Goal: Check status: Check status

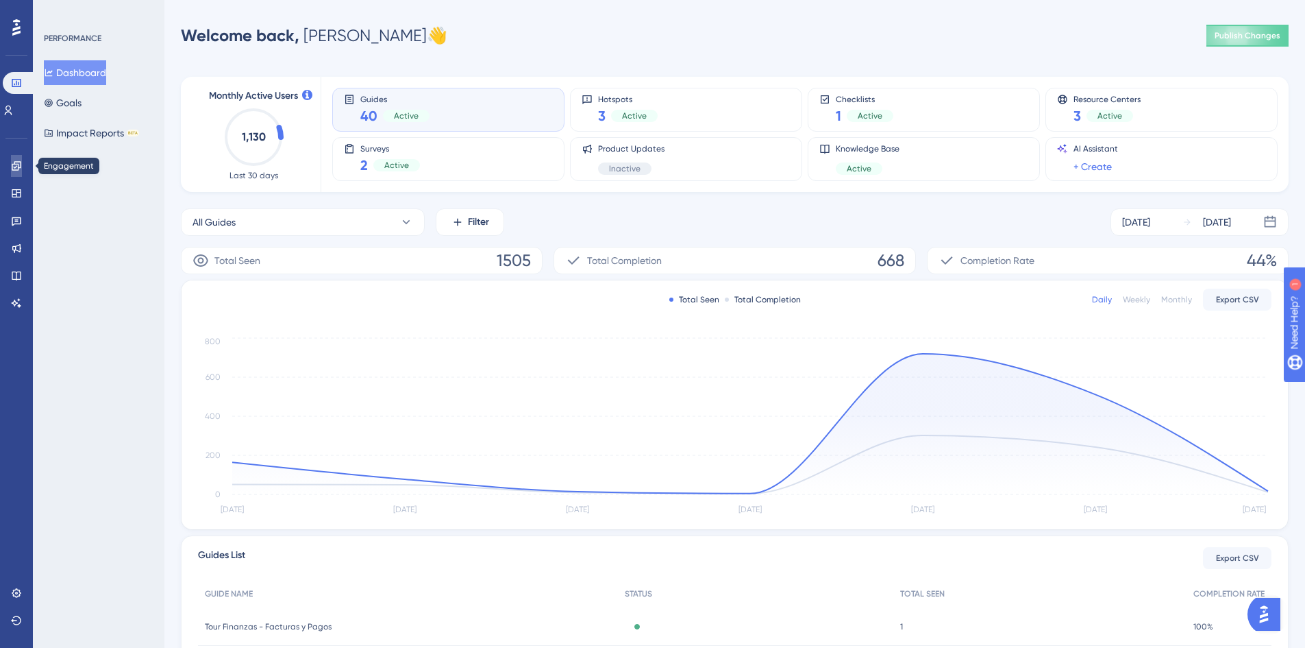
click at [0, 0] on link at bounding box center [0, 0] width 0 height 0
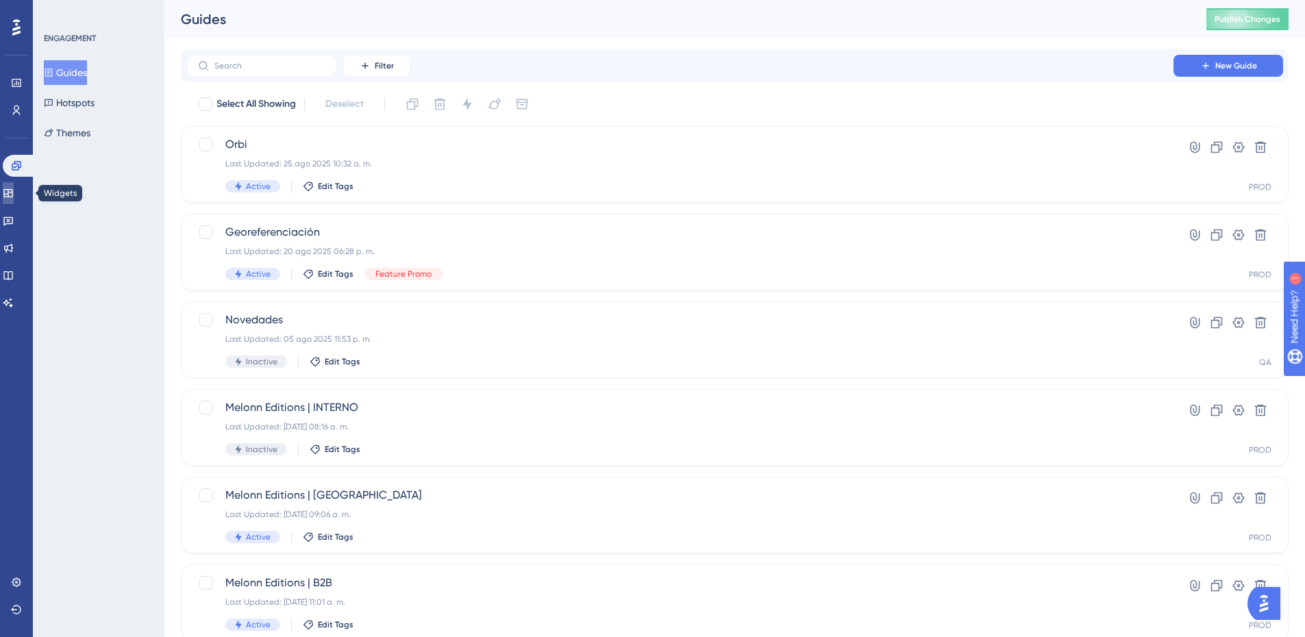
click at [12, 193] on icon at bounding box center [7, 193] width 9 height 8
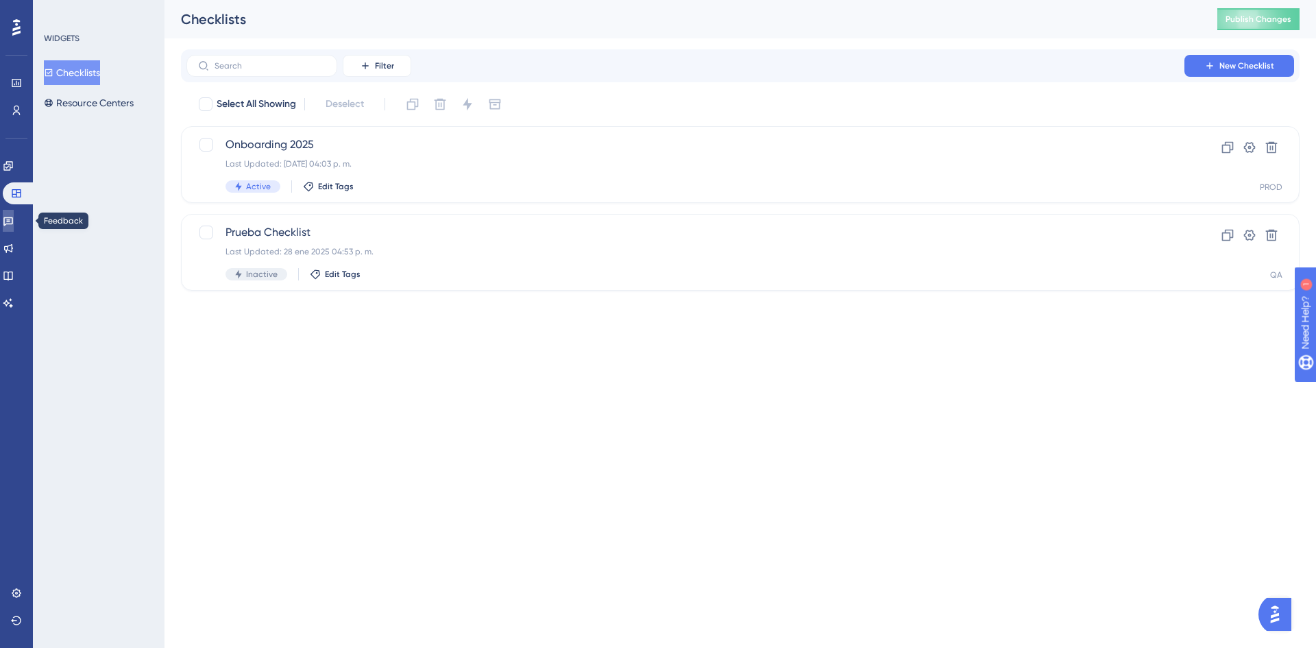
click at [13, 218] on icon at bounding box center [8, 221] width 10 height 9
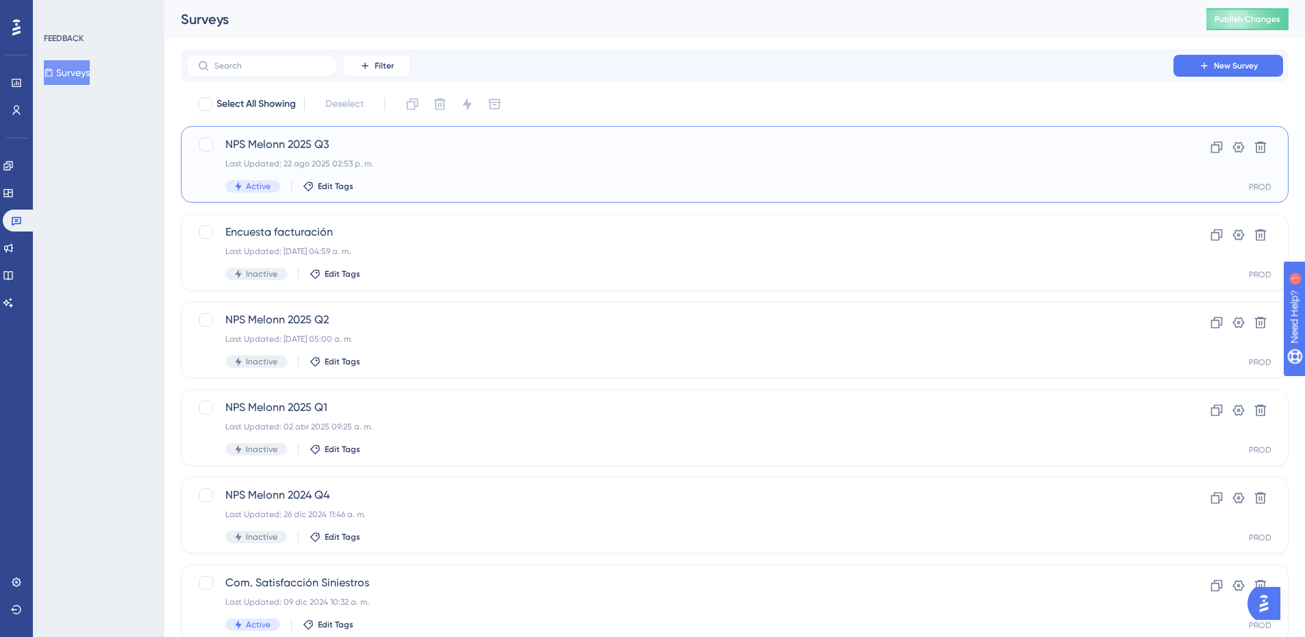
click at [396, 158] on div "NPS Melonn 2025 Q3 Last Updated: 22 ago 2025 02:53 p. m. Active Edit Tags" at bounding box center [679, 164] width 909 height 56
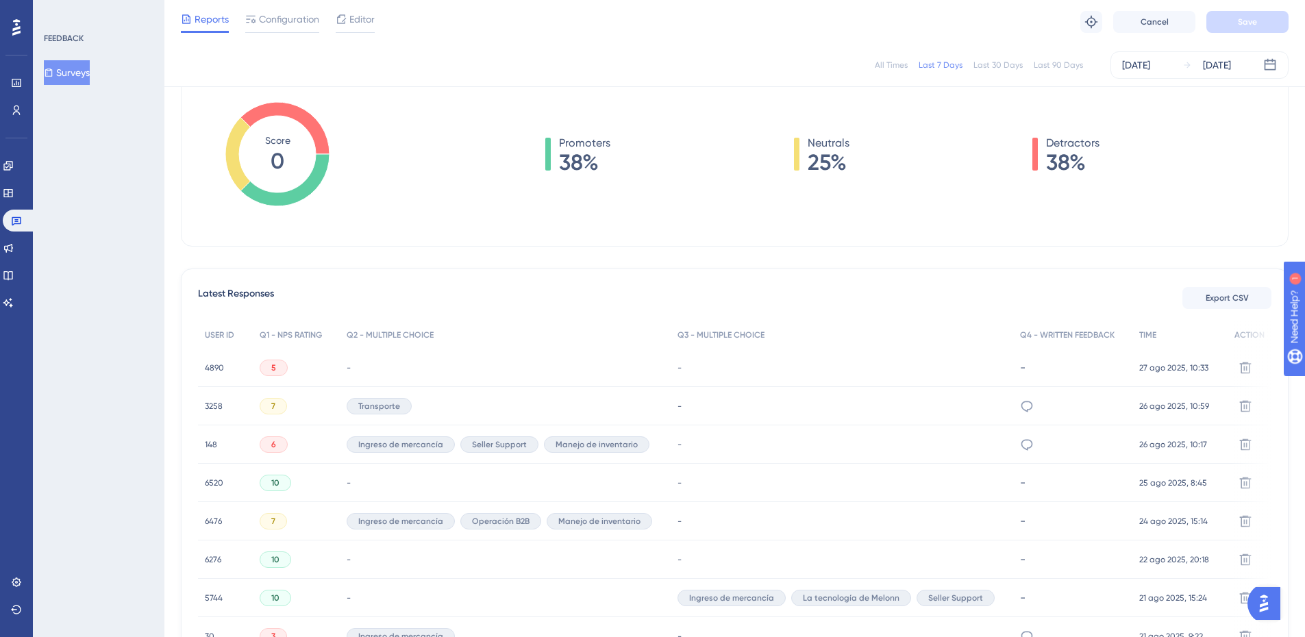
scroll to position [274, 0]
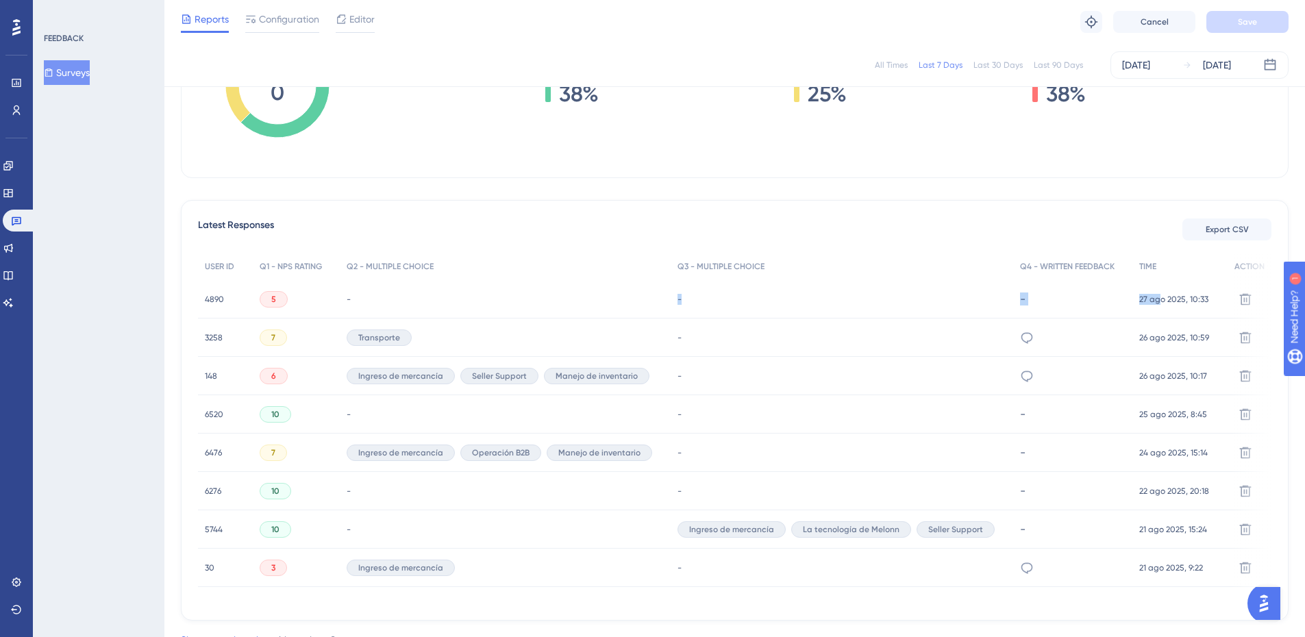
drag, startPoint x: 415, startPoint y: 299, endPoint x: 1157, endPoint y: 303, distance: 742.9
click at [0, 0] on div "4890 4890 5 - - - 27 ago 2025, 10:33 27 ago 2025, 10:33 Delete" at bounding box center [0, 0] width 0 height 0
click at [150, 264] on div "FEEDBACK Surveys" at bounding box center [99, 318] width 132 height 637
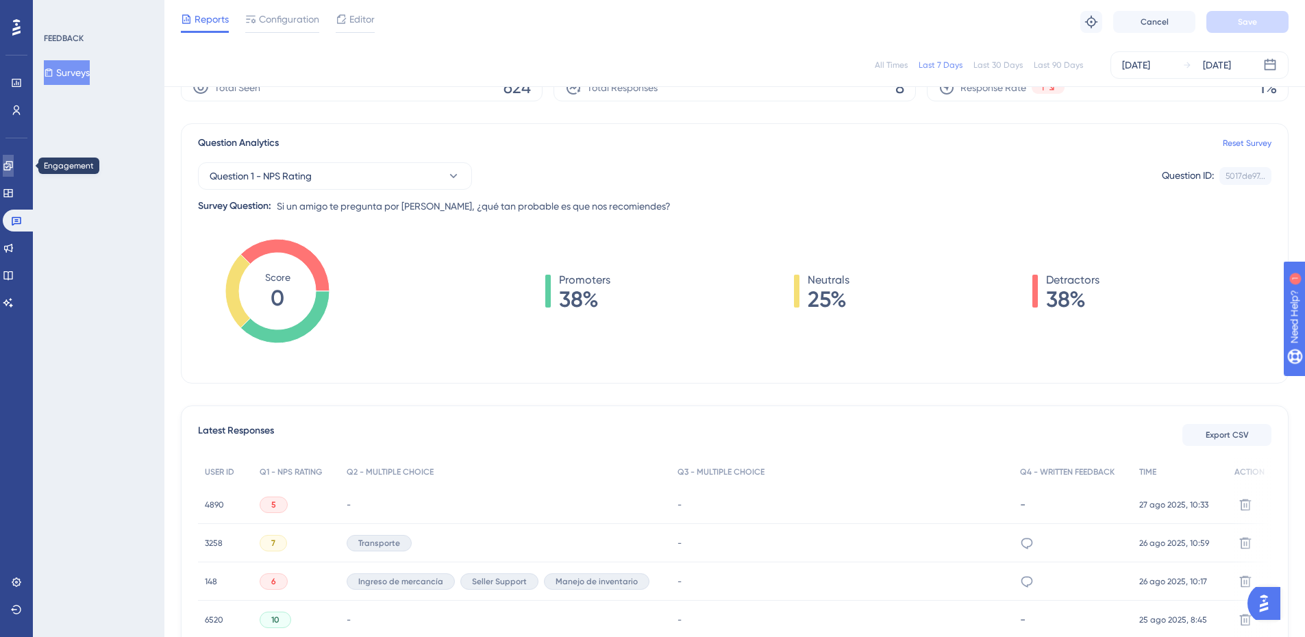
click at [0, 0] on link at bounding box center [0, 0] width 0 height 0
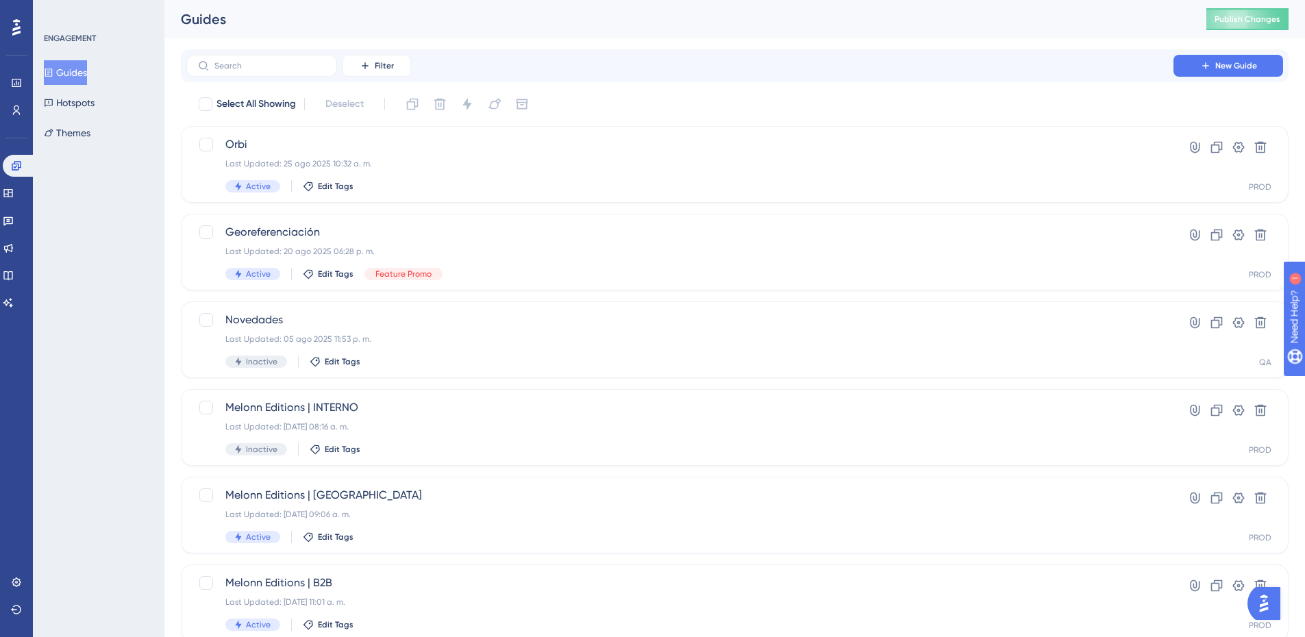
click at [82, 218] on div "ENGAGEMENT Guides Hotspots Themes" at bounding box center [99, 318] width 132 height 637
click at [0, 0] on link at bounding box center [0, 0] width 0 height 0
